Goal: Task Accomplishment & Management: Manage account settings

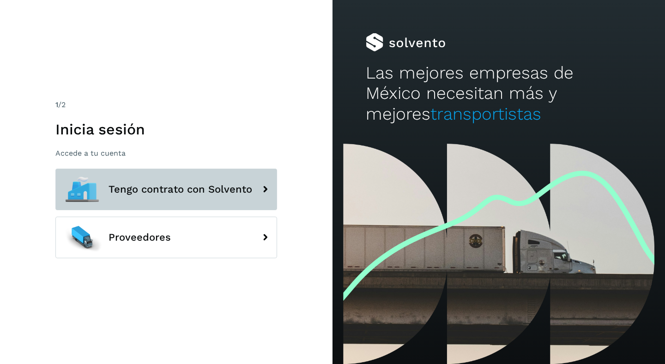
click at [179, 180] on button "Tengo contrato con Solvento" at bounding box center [166, 190] width 222 height 42
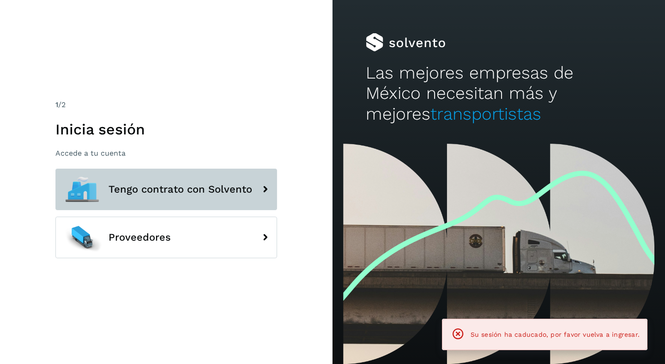
click at [263, 189] on icon at bounding box center [265, 189] width 18 height 18
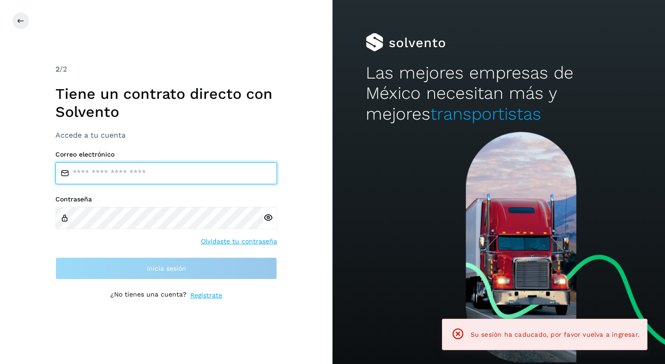
type input "**********"
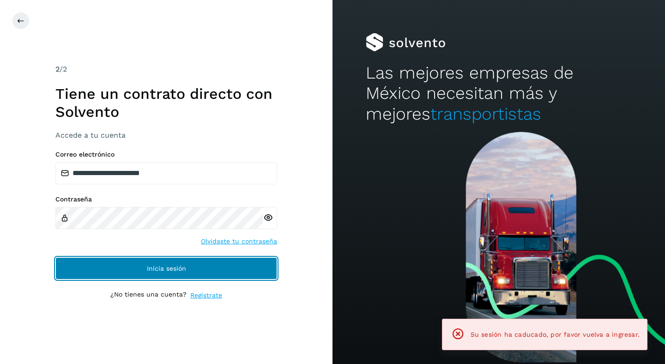
click at [164, 273] on button "Inicia sesión" at bounding box center [166, 268] width 222 height 22
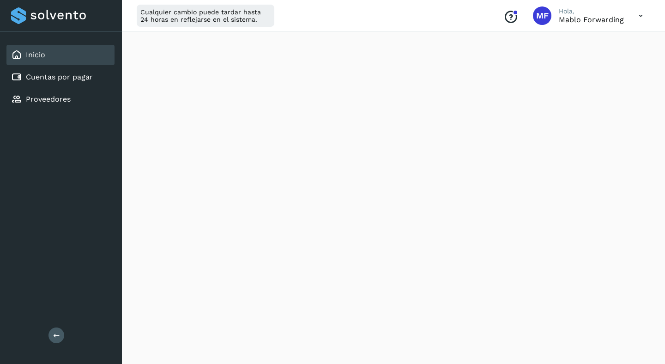
scroll to position [529, 0]
click at [52, 75] on link "Cuentas por pagar" at bounding box center [59, 77] width 67 height 9
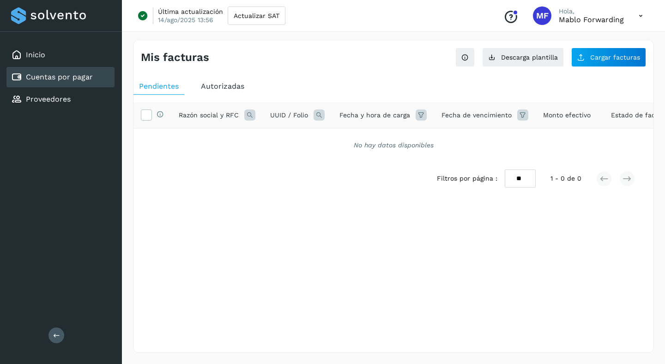
click at [231, 91] on div "Autorizadas" at bounding box center [222, 86] width 55 height 17
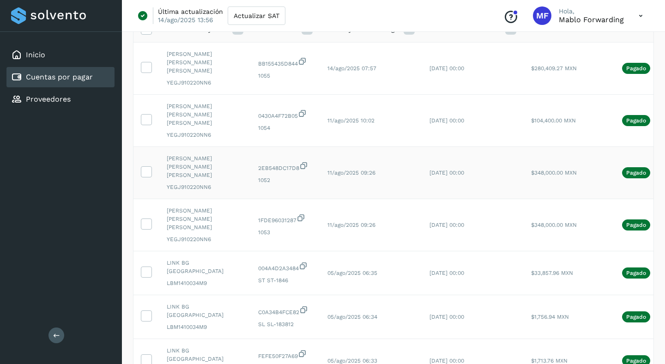
scroll to position [282, 0]
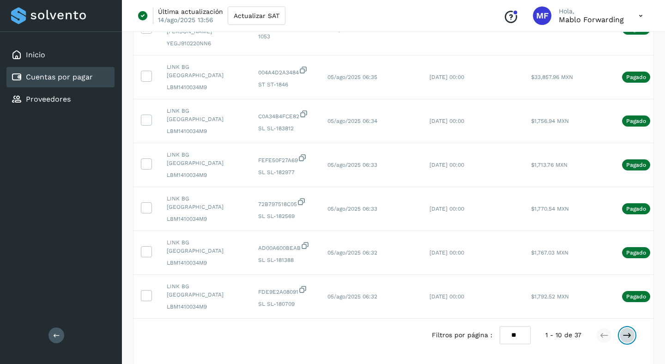
click at [627, 331] on icon at bounding box center [627, 335] width 9 height 9
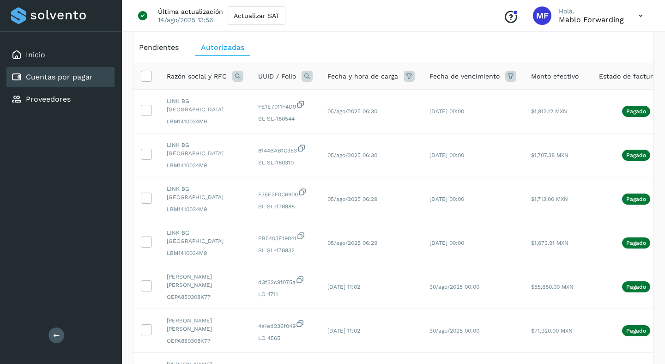
scroll to position [260, 0]
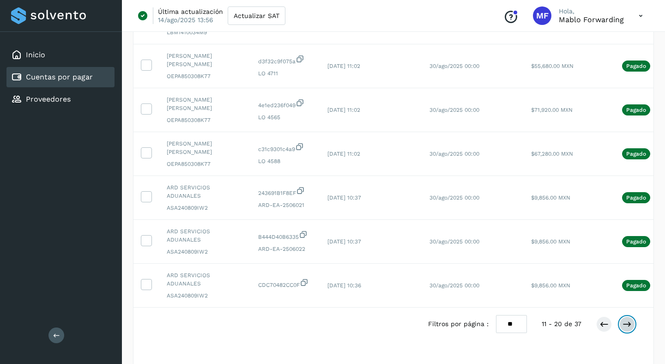
click at [627, 320] on icon at bounding box center [627, 324] width 9 height 9
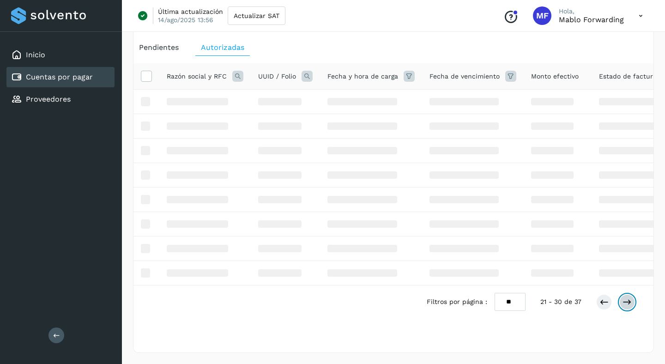
scroll to position [249, 0]
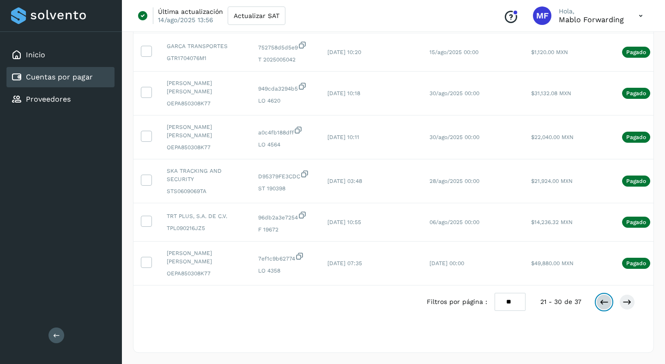
click at [602, 305] on icon at bounding box center [604, 302] width 9 height 9
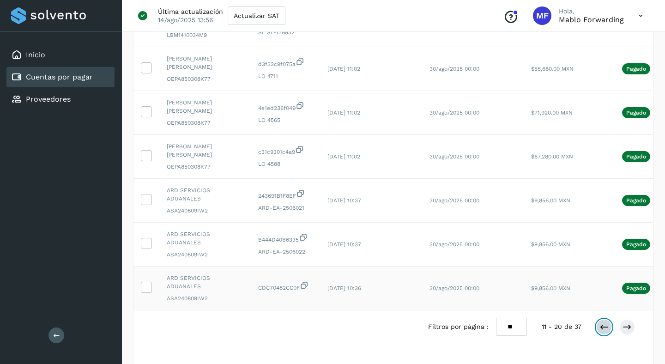
scroll to position [260, 0]
